Goal: Task Accomplishment & Management: Manage account settings

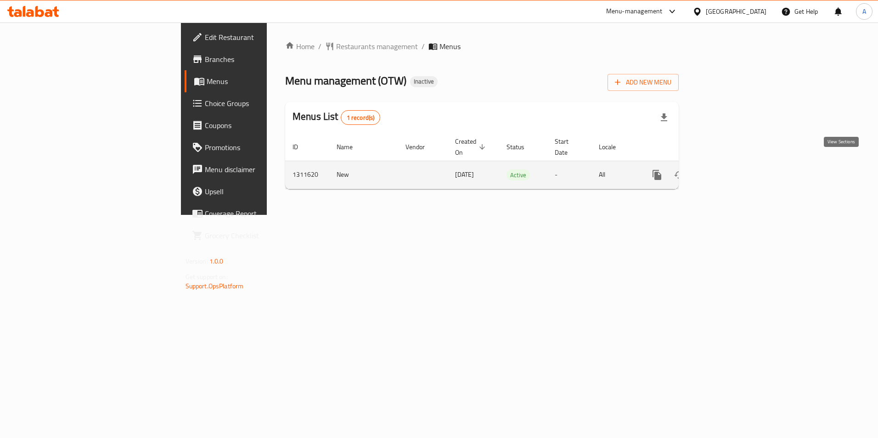
click at [729, 169] on icon "enhanced table" at bounding box center [723, 174] width 11 height 11
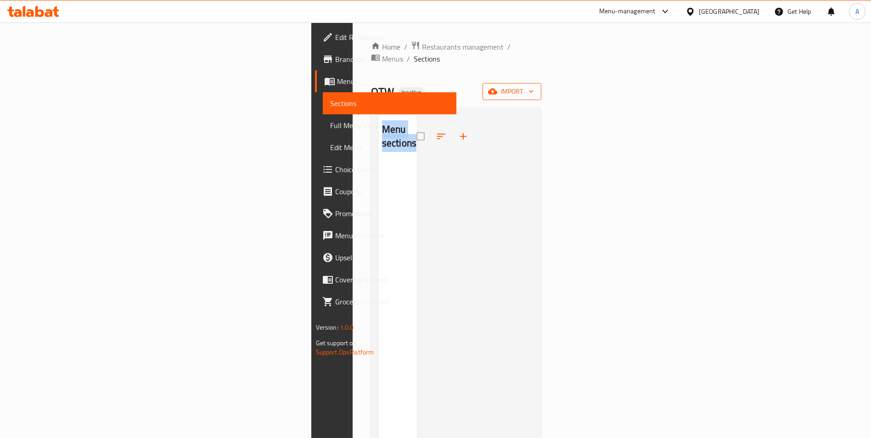
drag, startPoint x: 800, startPoint y: 88, endPoint x: 804, endPoint y: 82, distance: 6.8
click at [542, 82] on div "Home / Restaurants management / Menus / Sections OTW Inactive import Menu secti…" at bounding box center [456, 300] width 171 height 519
drag, startPoint x: 804, startPoint y: 82, endPoint x: 656, endPoint y: 73, distance: 147.7
click at [542, 83] on div "OTW Inactive import" at bounding box center [456, 91] width 171 height 17
click at [534, 86] on span "import" at bounding box center [512, 91] width 44 height 11
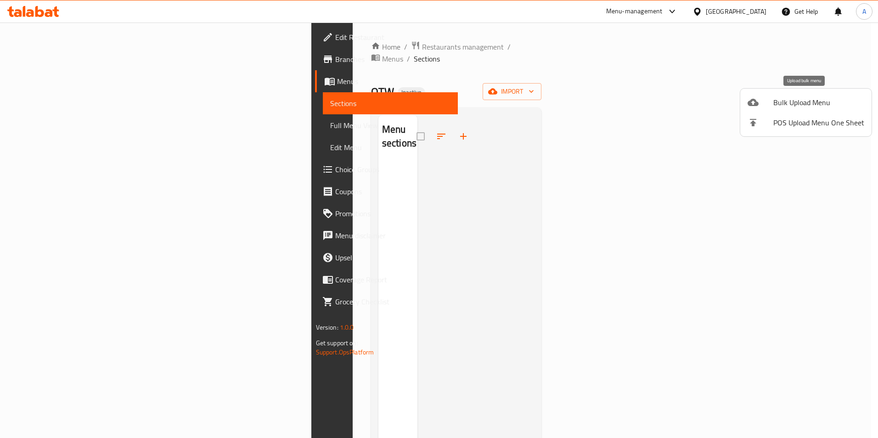
click at [794, 97] on span "Bulk Upload Menu" at bounding box center [818, 102] width 91 height 11
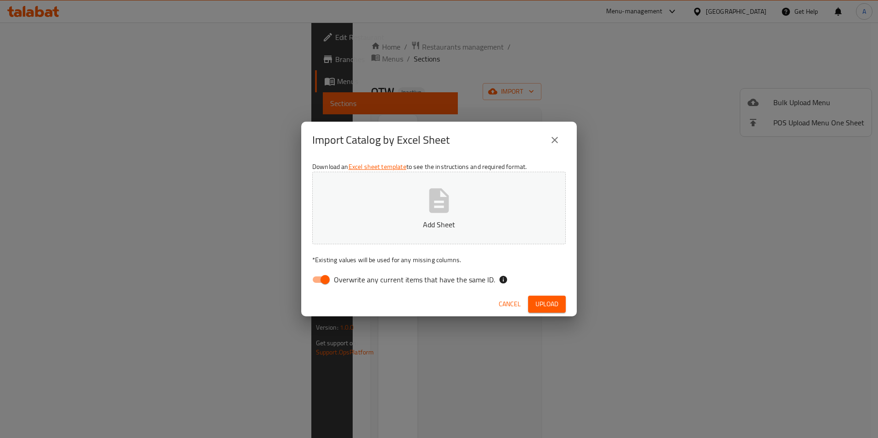
click at [365, 267] on div "Download an Excel sheet template to see the instructions and required format. A…" at bounding box center [439, 224] width 276 height 133
drag, startPoint x: 365, startPoint y: 267, endPoint x: 384, endPoint y: 284, distance: 25.4
click at [384, 284] on span "Overwrite any current items that have the same ID." at bounding box center [414, 279] width 161 height 11
click at [351, 284] on input "Overwrite any current items that have the same ID." at bounding box center [325, 279] width 52 height 17
checkbox input "false"
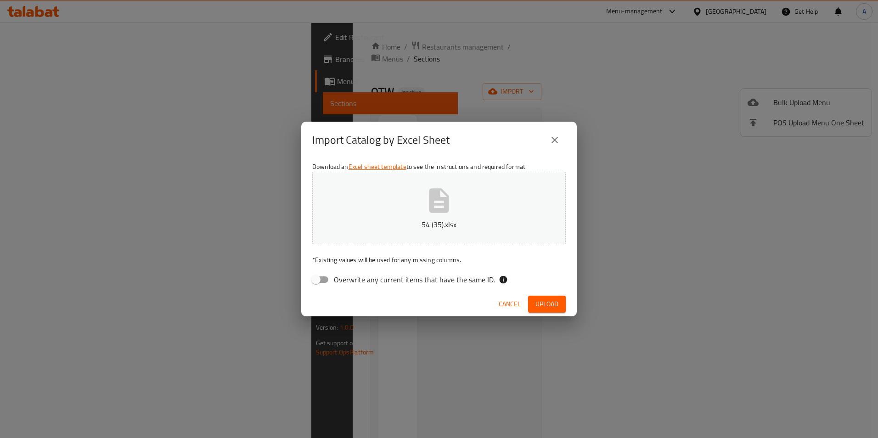
click at [552, 300] on span "Upload" at bounding box center [546, 303] width 23 height 11
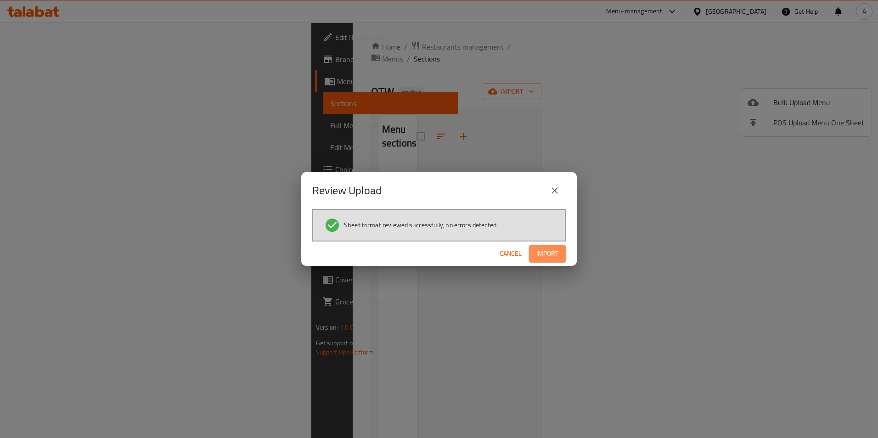
click at [541, 256] on span "Import" at bounding box center [547, 253] width 22 height 11
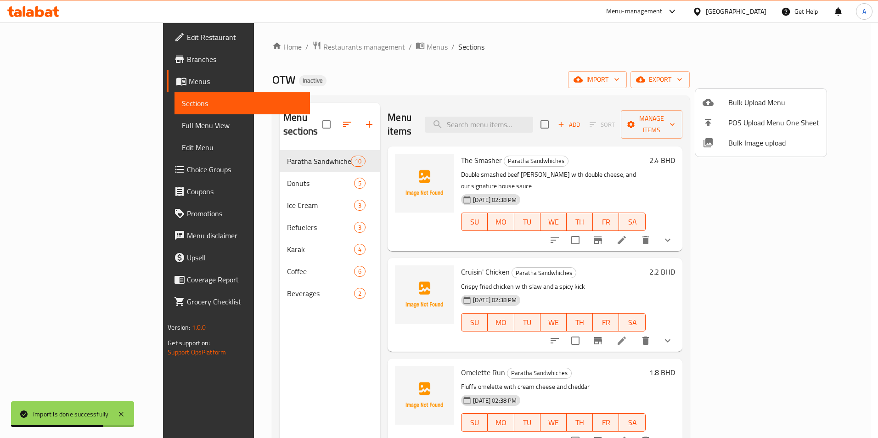
click at [267, 287] on div at bounding box center [439, 219] width 878 height 438
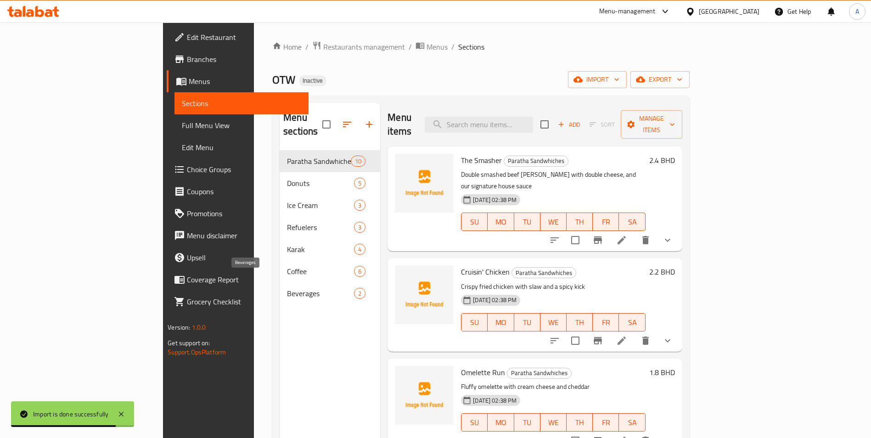
click at [287, 288] on span "Beverages" at bounding box center [320, 293] width 67 height 11
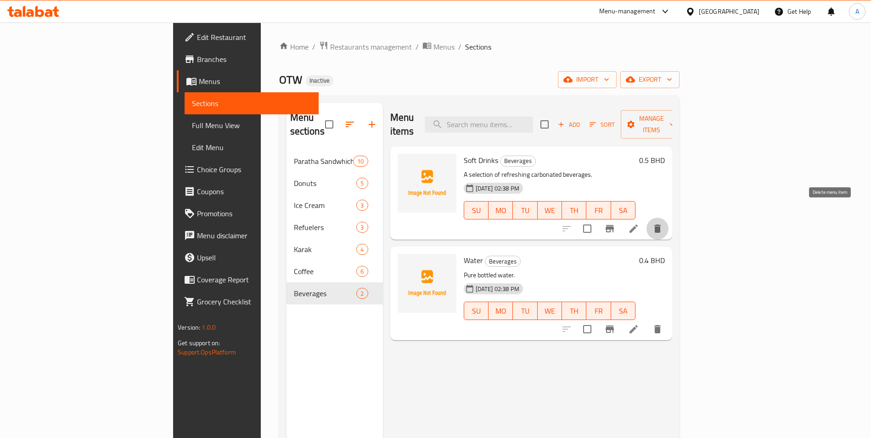
click at [663, 223] on icon "delete" at bounding box center [657, 228] width 11 height 11
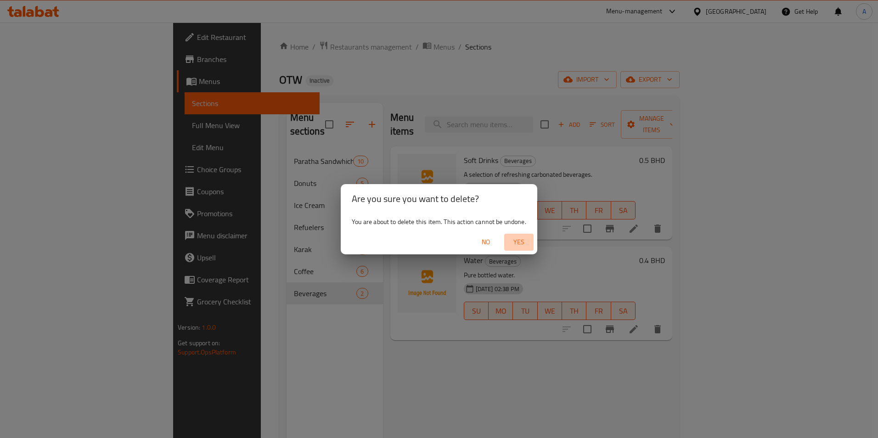
click at [524, 244] on span "Yes" at bounding box center [519, 241] width 22 height 11
